Goal: Find specific page/section: Find specific page/section

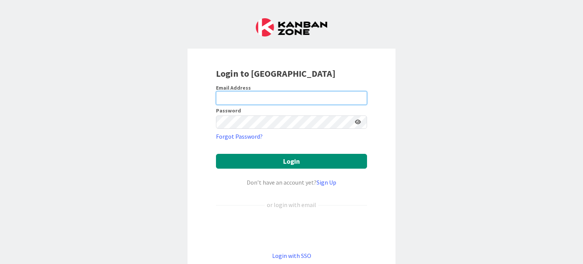
click at [250, 97] on input "email" at bounding box center [291, 98] width 151 height 14
type input "[PERSON_NAME][EMAIL_ADDRESS][DOMAIN_NAME]"
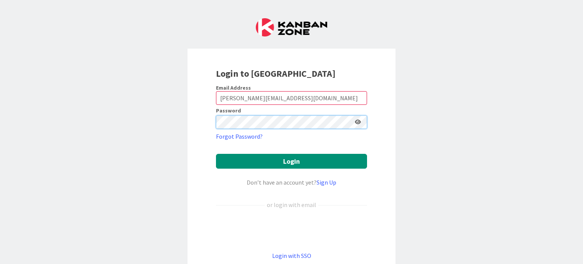
click at [216, 154] on button "Login" at bounding box center [291, 161] width 151 height 15
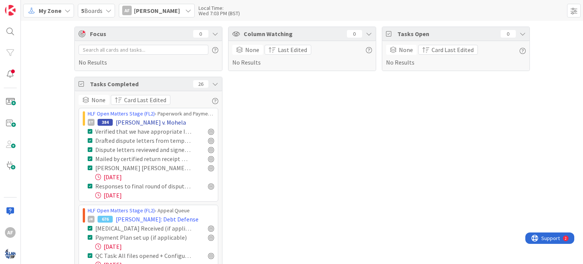
click at [187, 123] on div "ET 384 [PERSON_NAME] v. Mohela" at bounding box center [151, 122] width 126 height 9
click at [156, 113] on div "HLF Open Matters Stage (FL2) › Paperwork and Payment in Progress" at bounding box center [151, 114] width 126 height 8
click at [114, 112] on link "HLF Open Matters Stage (FL2)" at bounding box center [121, 113] width 67 height 7
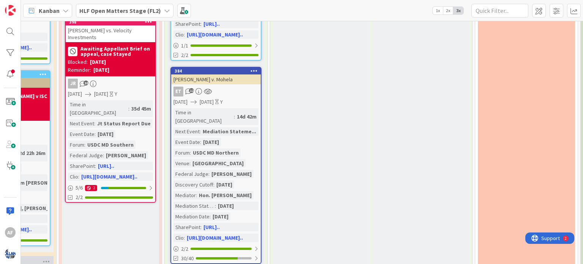
scroll to position [492, 1307]
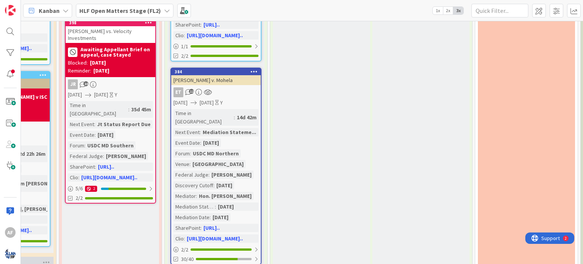
click at [228, 87] on div "ET 12" at bounding box center [216, 92] width 90 height 10
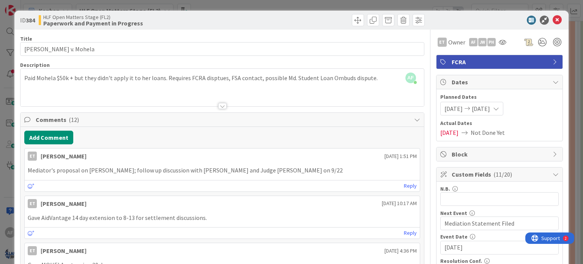
click at [61, 115] on span "Comments ( 12 )" at bounding box center [223, 119] width 374 height 9
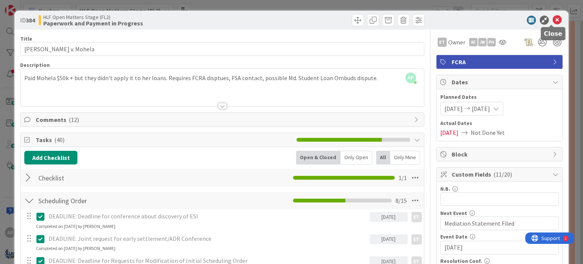
click at [552, 17] on icon at bounding box center [556, 20] width 9 height 9
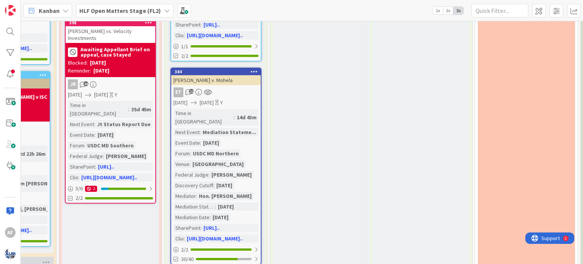
click at [66, 8] on icon at bounding box center [66, 11] width 6 height 6
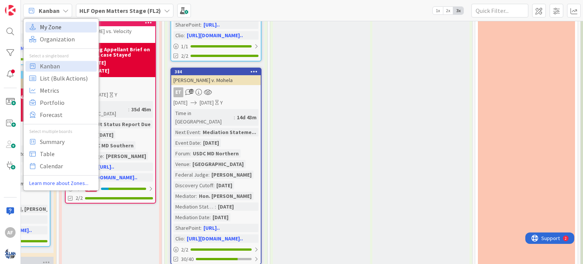
click at [52, 28] on span "My Zone" at bounding box center [67, 26] width 55 height 11
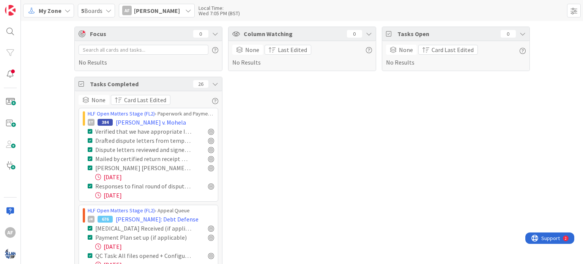
click at [97, 176] on icon at bounding box center [98, 177] width 6 height 6
click at [106, 177] on div "[DATE]" at bounding box center [154, 176] width 119 height 9
click at [208, 169] on div at bounding box center [211, 168] width 6 height 6
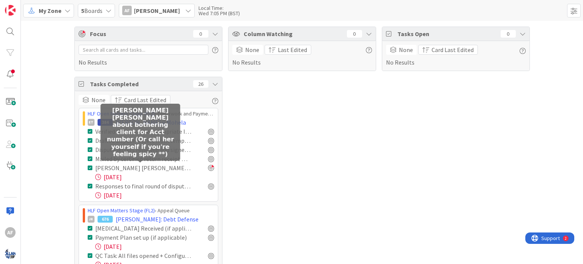
click at [142, 168] on div "[PERSON_NAME] [PERSON_NAME] about bothering client for Acct number (Or call her…" at bounding box center [143, 167] width 96 height 9
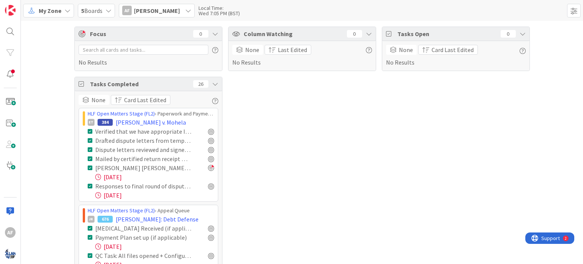
click at [114, 179] on div "[DATE]" at bounding box center [154, 176] width 119 height 9
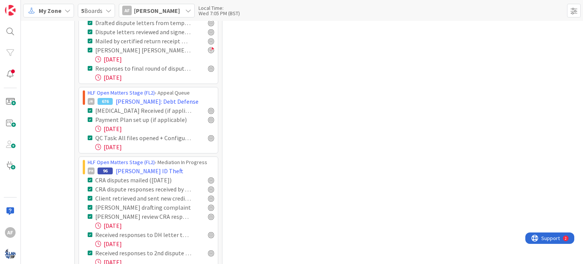
scroll to position [143, 0]
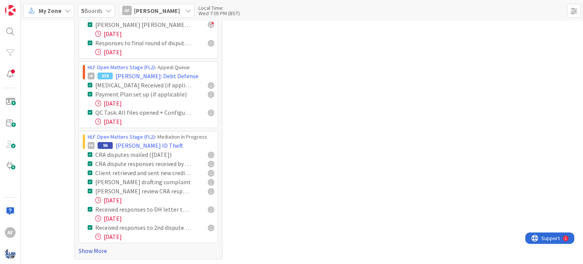
click at [97, 250] on link "Show More" at bounding box center [149, 250] width 140 height 9
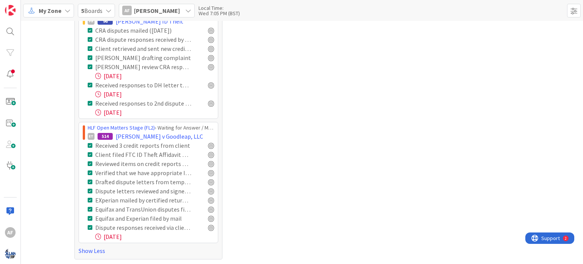
scroll to position [0, 0]
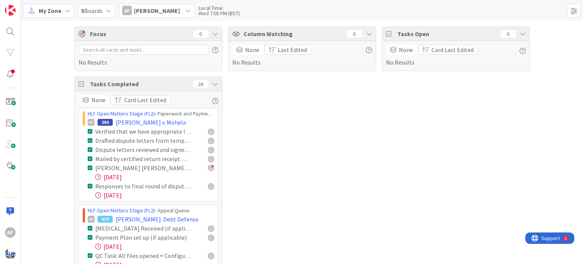
click at [109, 8] on icon at bounding box center [108, 11] width 6 height 6
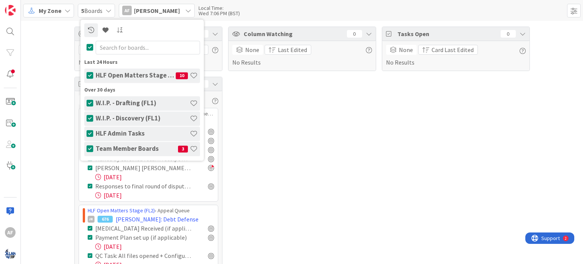
click at [139, 150] on h4 "Team Member Boards" at bounding box center [137, 149] width 82 height 8
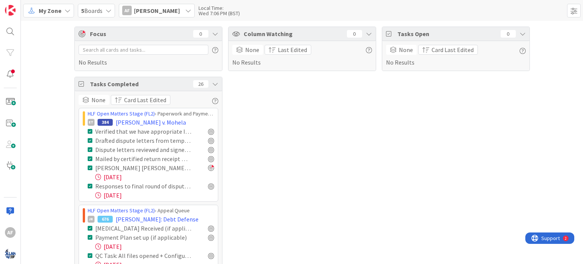
click at [185, 8] on icon at bounding box center [188, 11] width 6 height 6
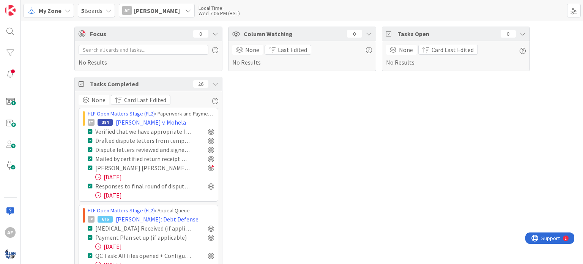
click at [67, 9] on icon at bounding box center [67, 11] width 6 height 6
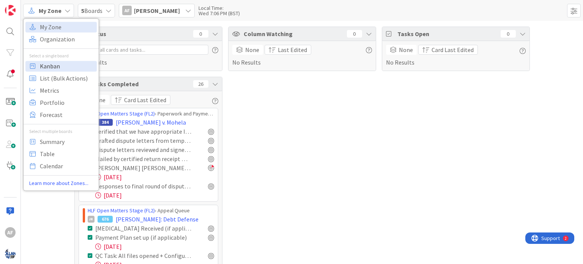
click at [42, 68] on span "Kanban" at bounding box center [67, 65] width 55 height 11
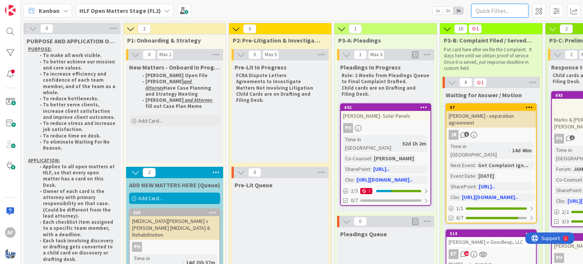
click at [489, 11] on input "text" at bounding box center [499, 11] width 57 height 14
type input "tardy"
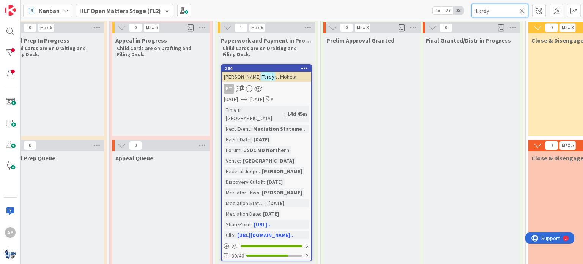
scroll to position [27, 1256]
click at [291, 87] on div "ET 12" at bounding box center [267, 88] width 90 height 10
